Goal: Task Accomplishment & Management: Use online tool/utility

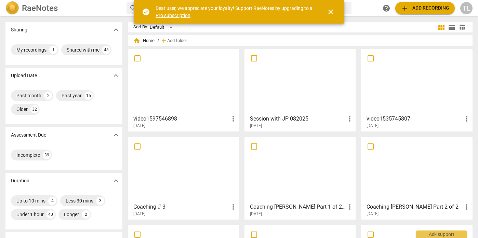
click at [204, 98] on div at bounding box center [183, 81] width 106 height 60
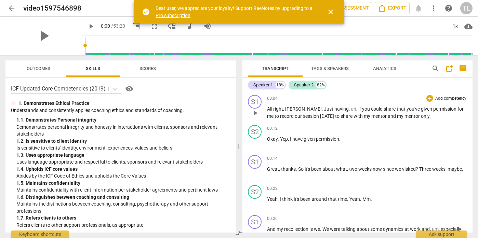
click at [454, 98] on p "Add competency" at bounding box center [450, 99] width 32 height 6
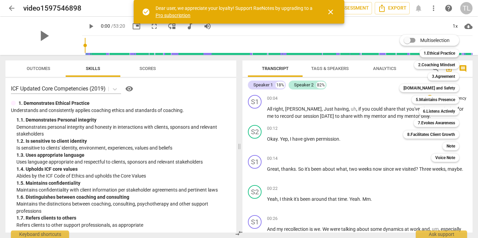
click at [398, 159] on div "Multiselection m 1.Ethical Practice 1 2.Coaching Mindset 2 3.Agreement 3 [DOMAI…" at bounding box center [433, 98] width 75 height 130
click at [393, 169] on div at bounding box center [239, 119] width 478 height 238
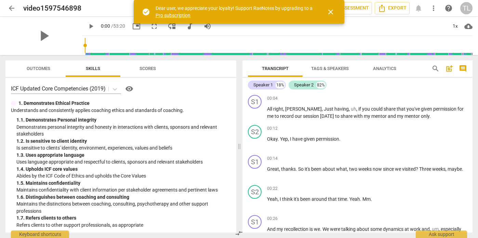
click at [393, 169] on div at bounding box center [239, 119] width 478 height 238
click at [440, 129] on p "Add competency" at bounding box center [450, 129] width 32 height 6
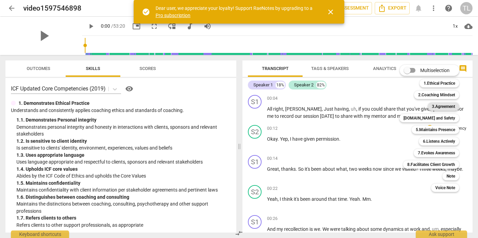
click at [442, 106] on b "3.Agreement" at bounding box center [442, 106] width 23 height 8
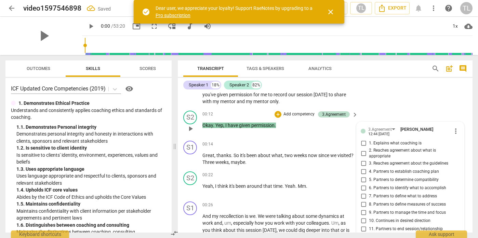
scroll to position [26, 0]
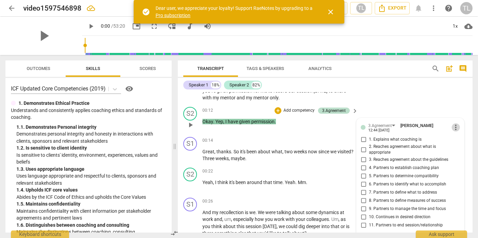
click at [455, 128] on span "more_vert" at bounding box center [455, 127] width 8 height 8
click at [462, 141] on li "Delete" at bounding box center [460, 140] width 24 height 13
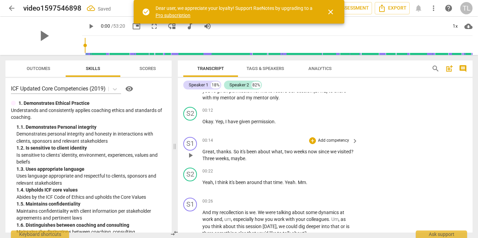
click at [330, 140] on p "Add competency" at bounding box center [333, 141] width 32 height 6
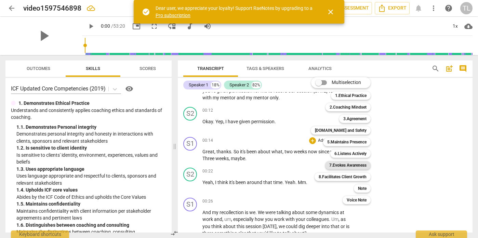
click at [357, 166] on b "7.Evokes Awareness" at bounding box center [347, 165] width 37 height 8
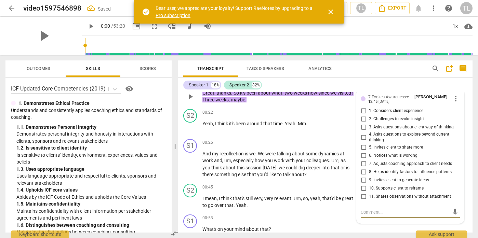
scroll to position [84, 0]
